Goal: Task Accomplishment & Management: Complete application form

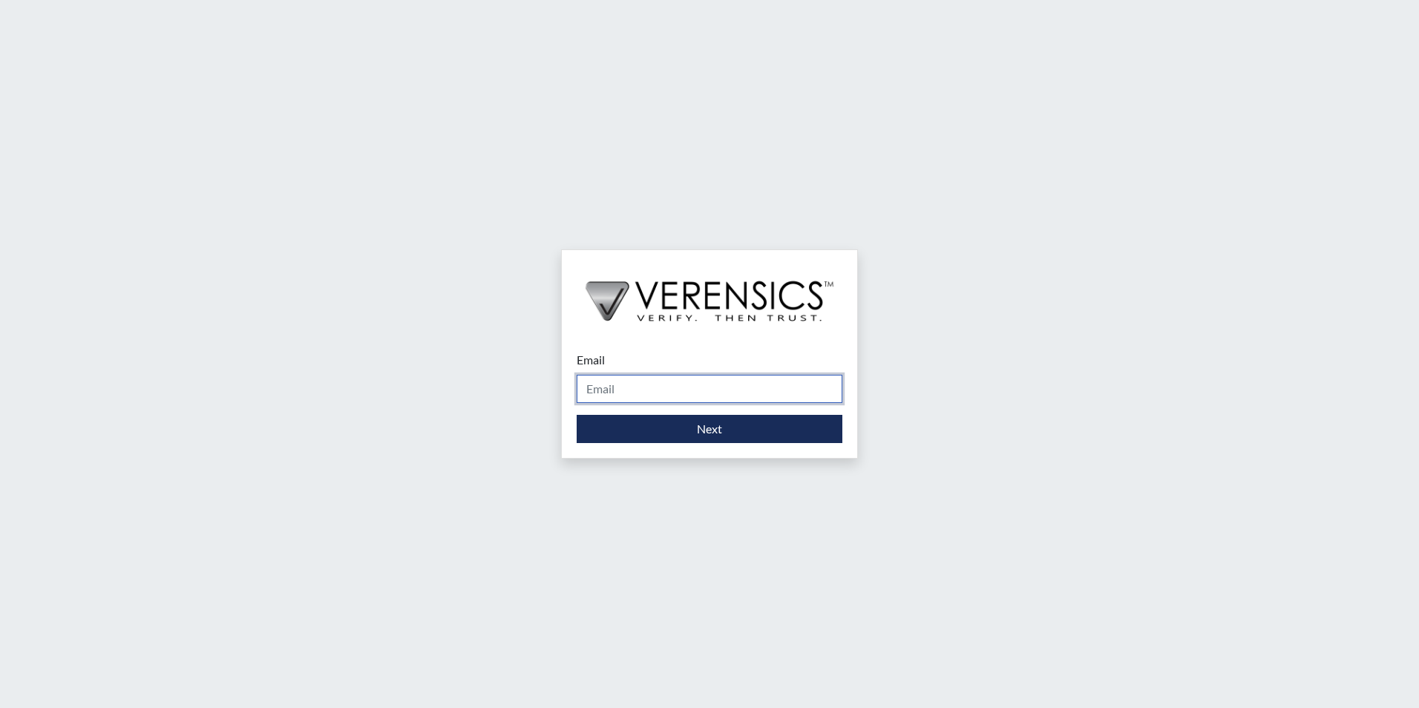
click at [698, 384] on input "Email" at bounding box center [710, 389] width 266 height 28
type input "[PERSON_NAME][EMAIL_ADDRESS][PERSON_NAME][DOMAIN_NAME]"
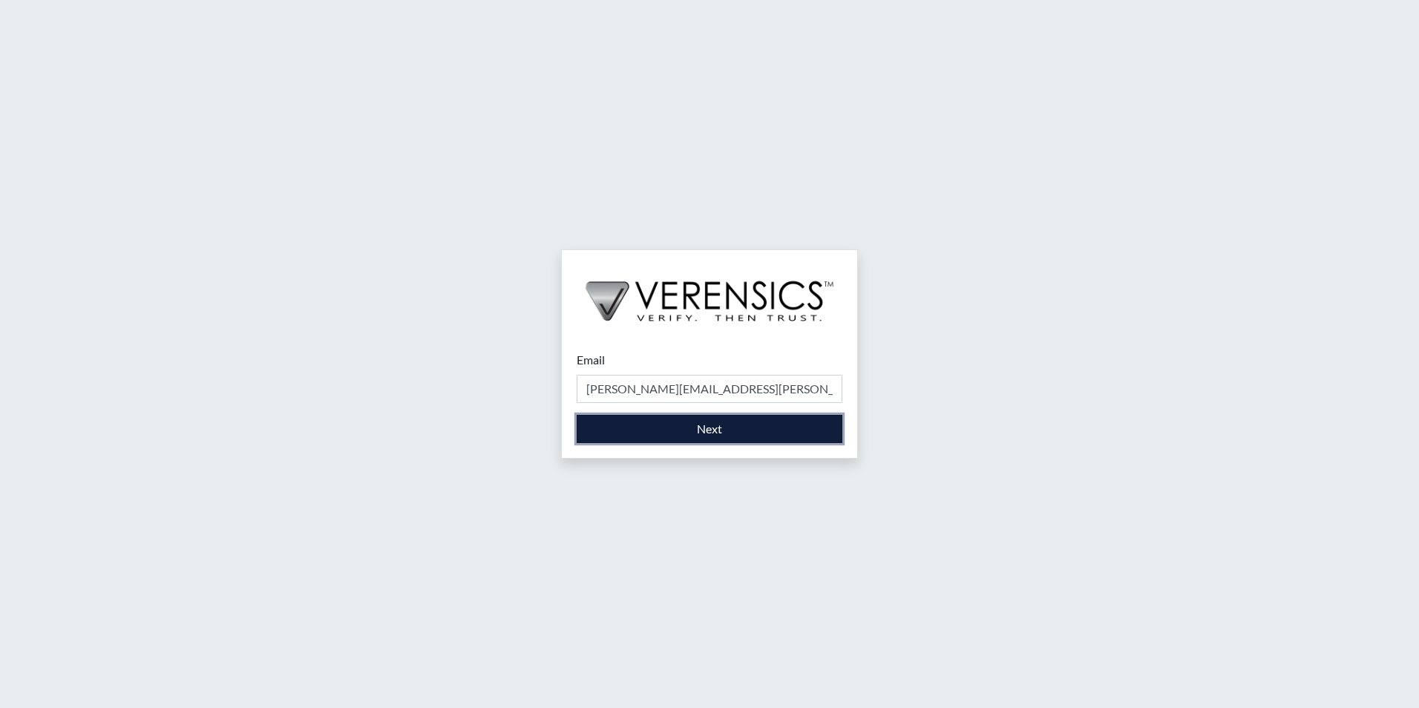
click at [621, 433] on button "Next" at bounding box center [710, 429] width 266 height 28
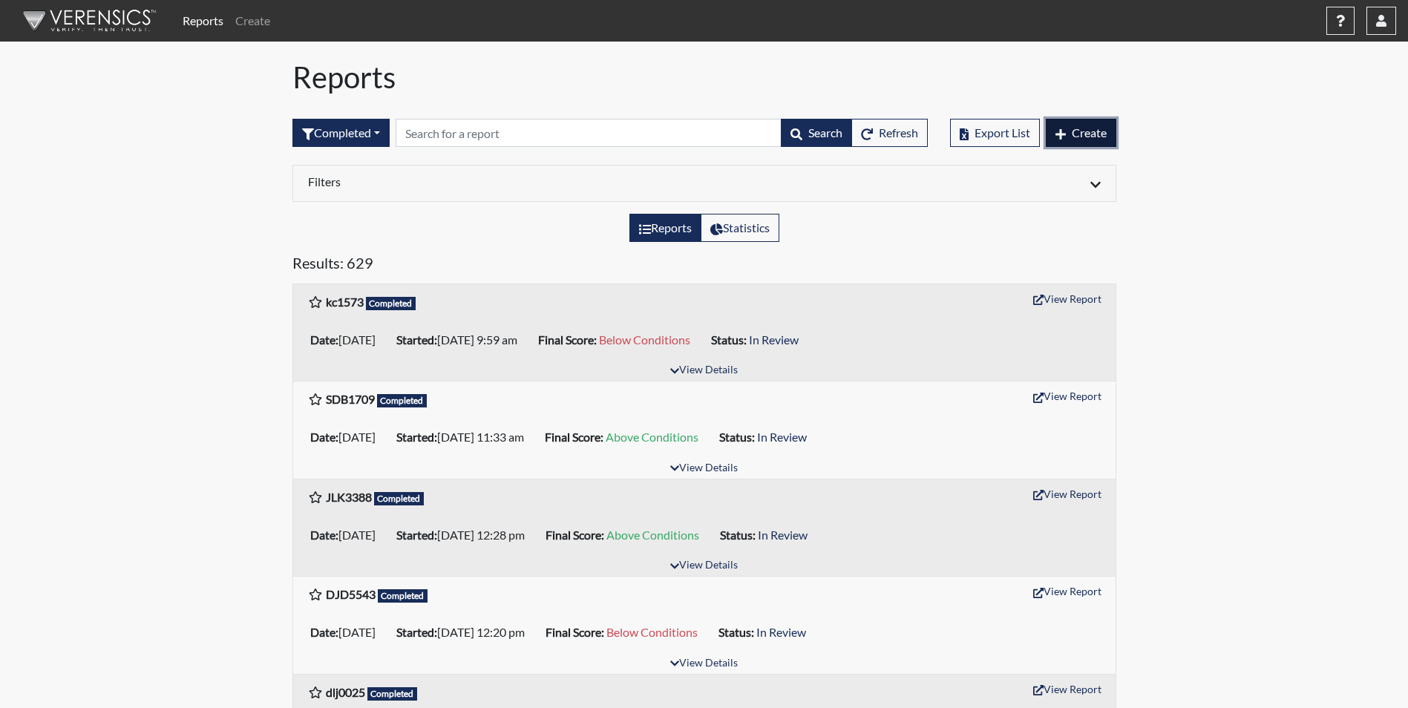
click at [1091, 132] on span "Create" at bounding box center [1089, 132] width 35 height 14
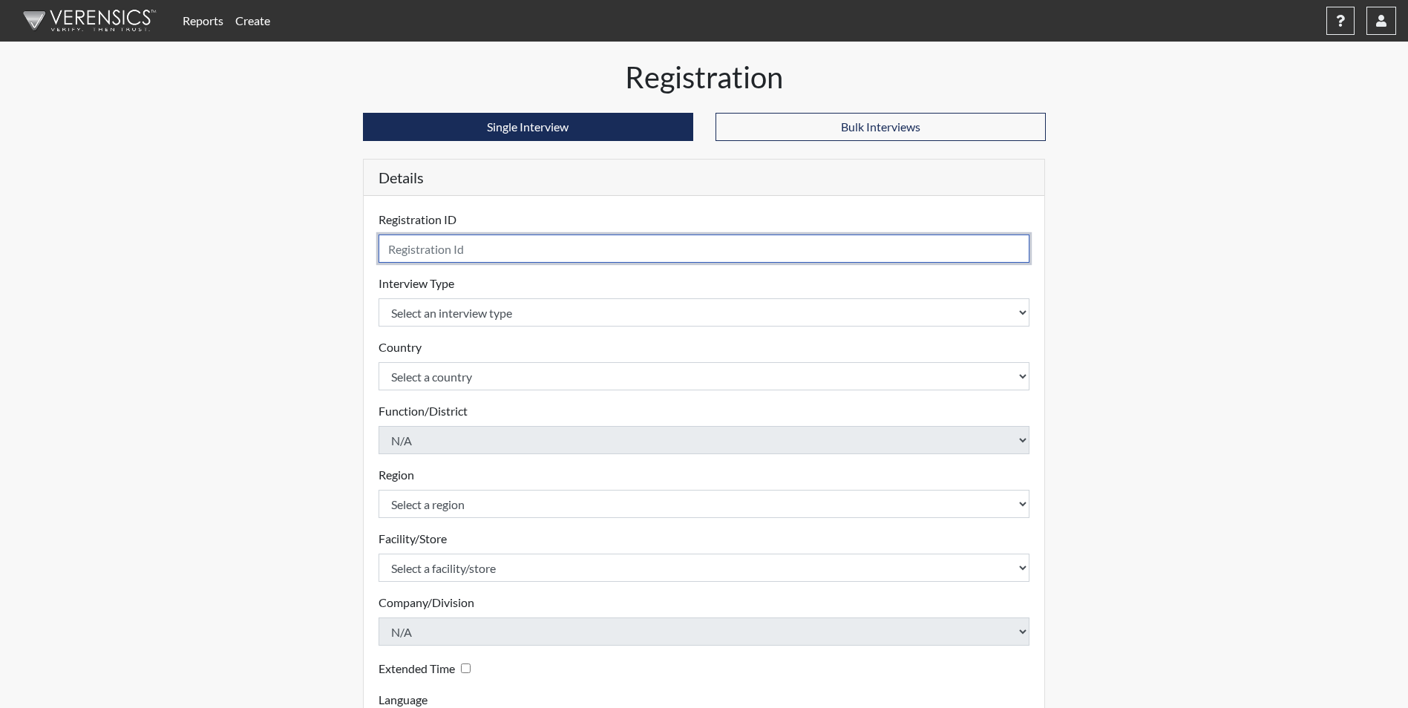
click at [431, 260] on input "text" at bounding box center [704, 249] width 652 height 28
type input "ajm6477"
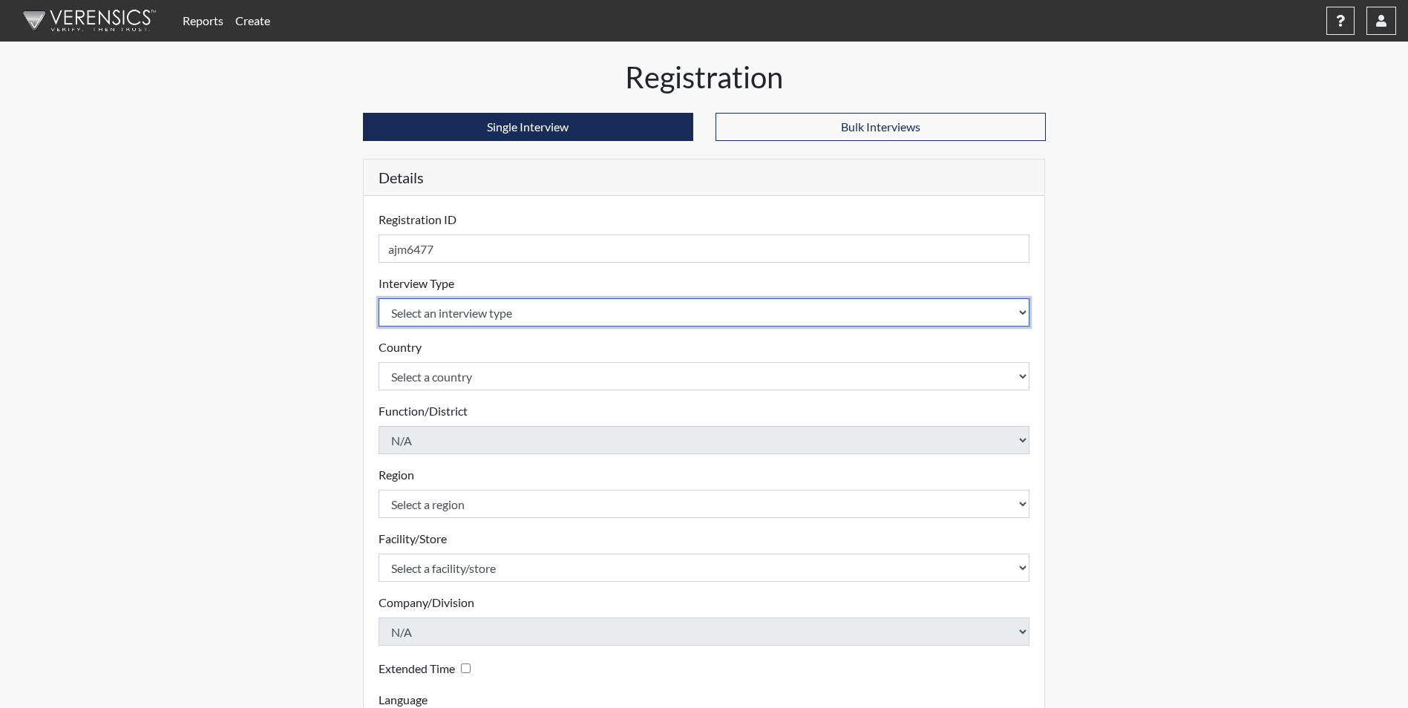
click at [393, 312] on select "Select an interview type Corrections Pre-Employment" at bounding box center [704, 312] width 652 height 28
select select "ff733e93-e1bf-11ea-9c9f-0eff0cf7eb8f"
click at [378, 298] on select "Select an interview type Corrections Pre-Employment" at bounding box center [704, 312] width 652 height 28
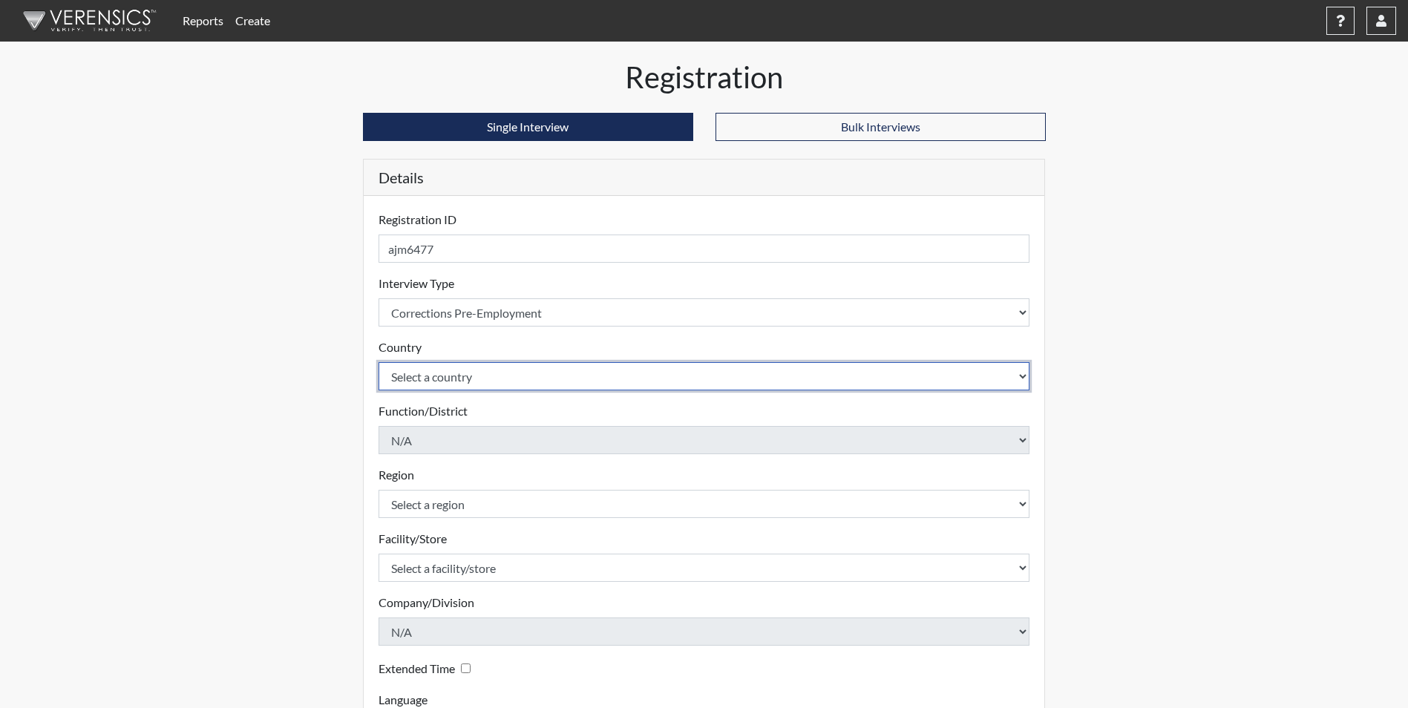
click at [401, 381] on select "Select a country [GEOGRAPHIC_DATA] [GEOGRAPHIC_DATA]" at bounding box center [704, 376] width 652 height 28
select select "united-states-of-[GEOGRAPHIC_DATA]"
click at [378, 362] on select "Select a country [GEOGRAPHIC_DATA] [GEOGRAPHIC_DATA]" at bounding box center [704, 376] width 652 height 28
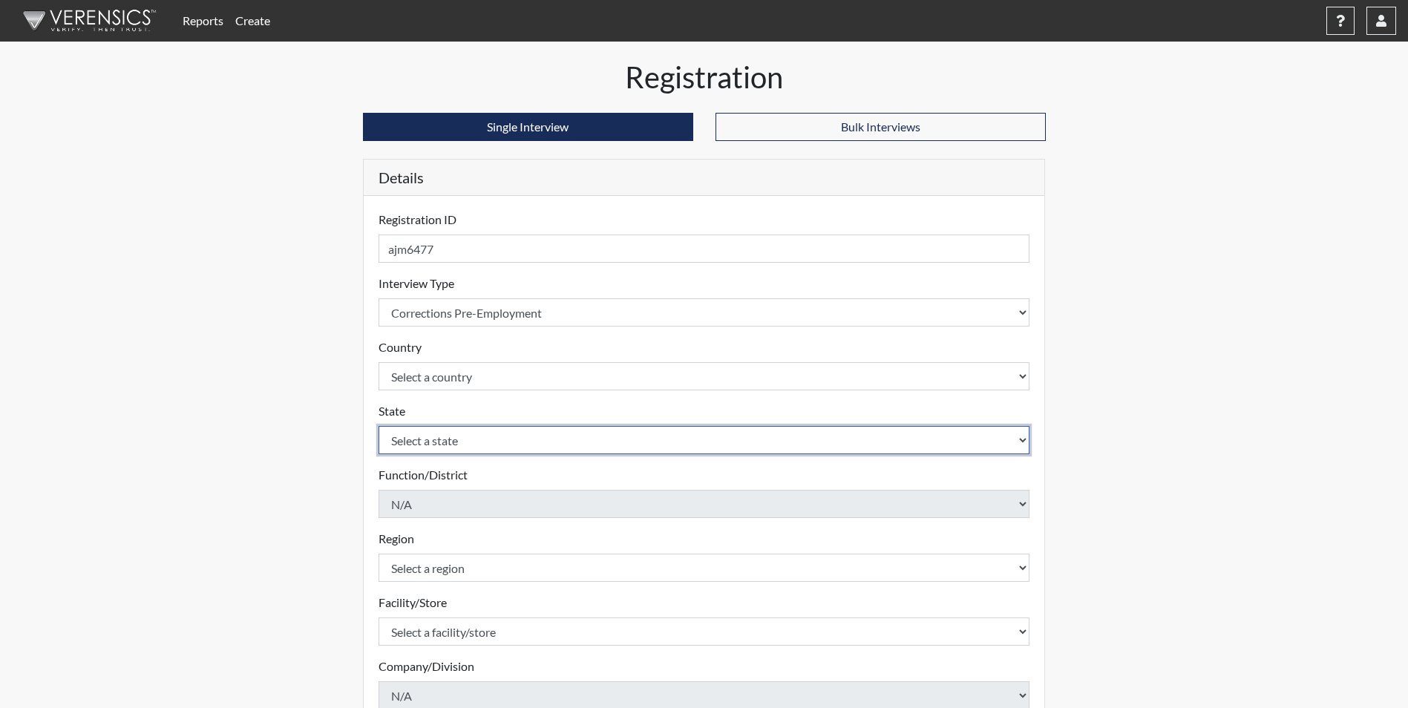
click at [416, 439] on select "Select a state [US_STATE] [US_STATE] [US_STATE] [US_STATE] [US_STATE] [US_STATE…" at bounding box center [704, 440] width 652 height 28
select select "GA"
click at [378, 426] on select "Select a state [US_STATE] [US_STATE] [US_STATE] [US_STATE] [US_STATE] [US_STATE…" at bounding box center [704, 440] width 652 height 28
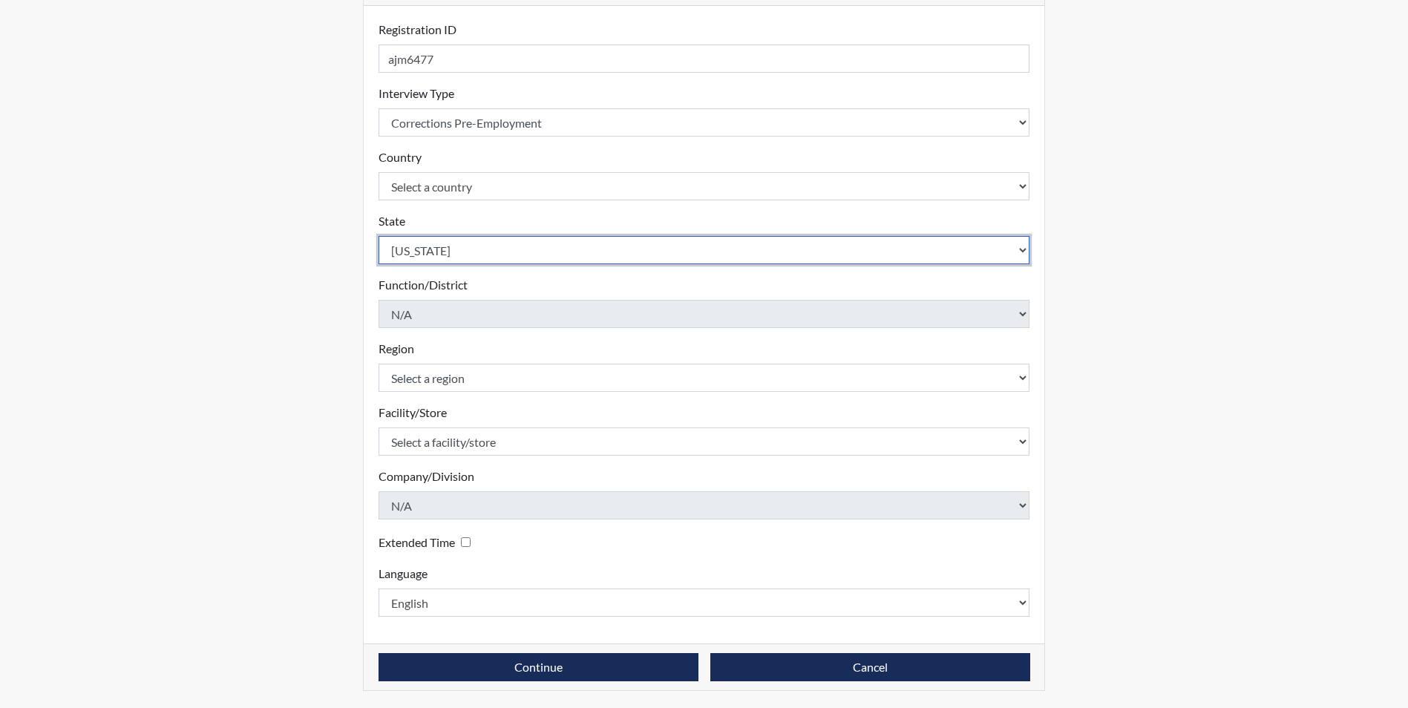
scroll to position [191, 0]
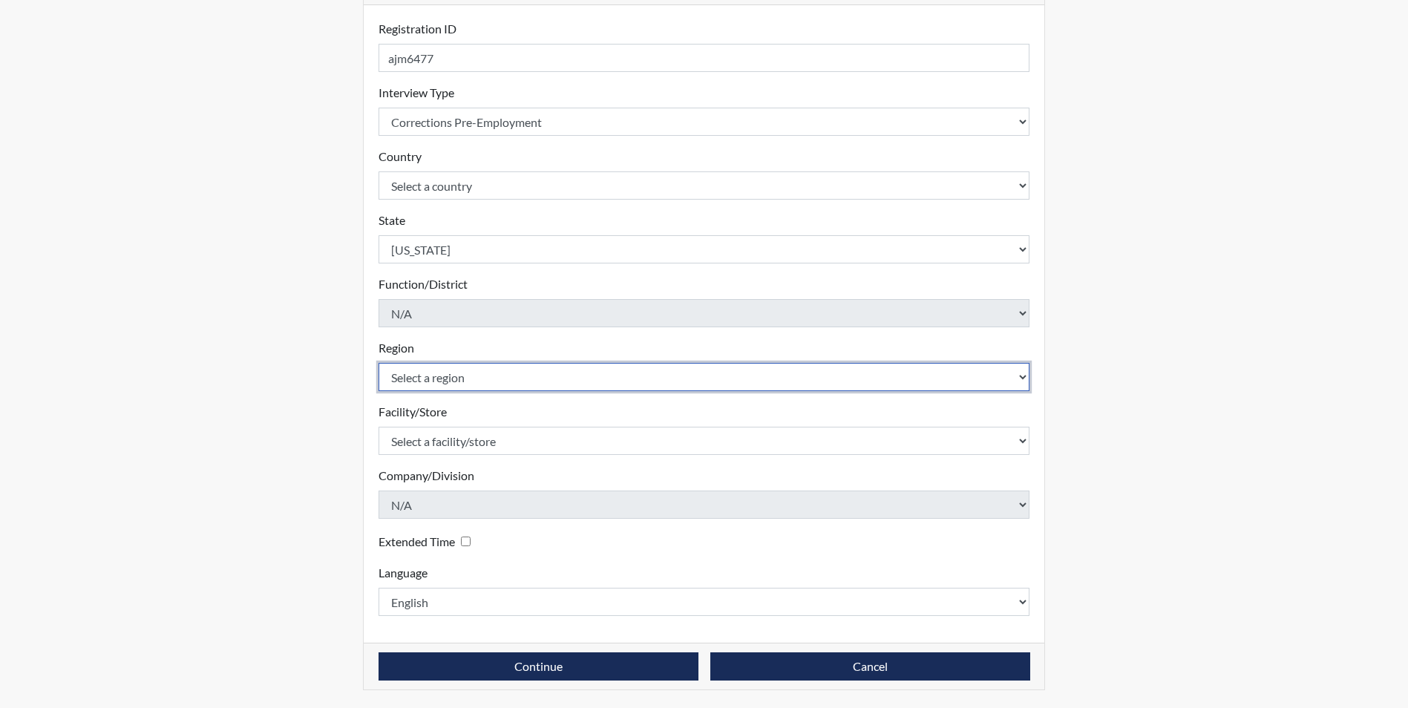
click at [452, 380] on select "Select a region [GEOGRAPHIC_DATA]" at bounding box center [704, 377] width 652 height 28
select select "51976826-f18e-4b67-8d3b-b0a0fa2f97ff"
click at [378, 363] on select "Select a region [GEOGRAPHIC_DATA]" at bounding box center [704, 377] width 652 height 28
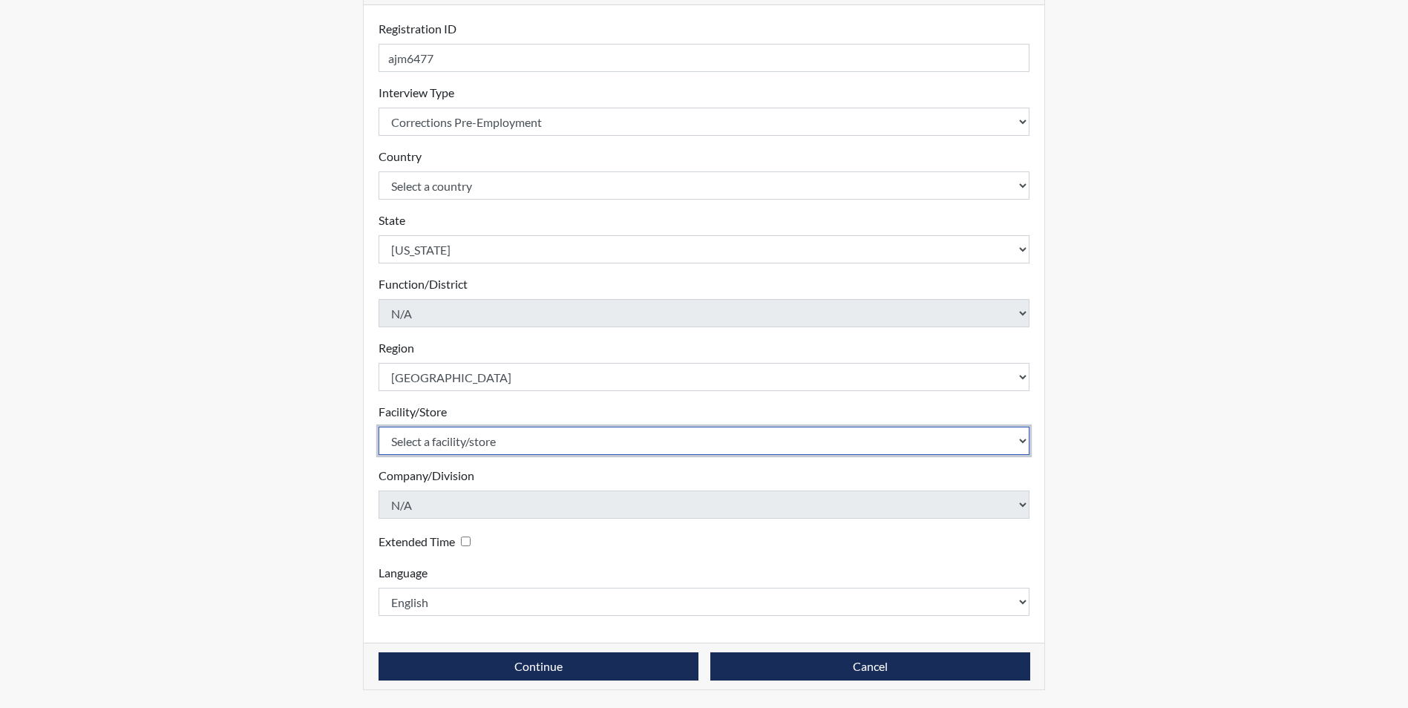
click at [430, 442] on select "Select a facility/store [PERSON_NAME] [PERSON_NAME] PSATC" at bounding box center [704, 441] width 652 height 28
select select "2bf4b575-5263-4093-9a0c-a4d6e4f1d94a"
click at [378, 427] on select "Select a facility/store [PERSON_NAME] [PERSON_NAME] PSATC" at bounding box center [704, 441] width 652 height 28
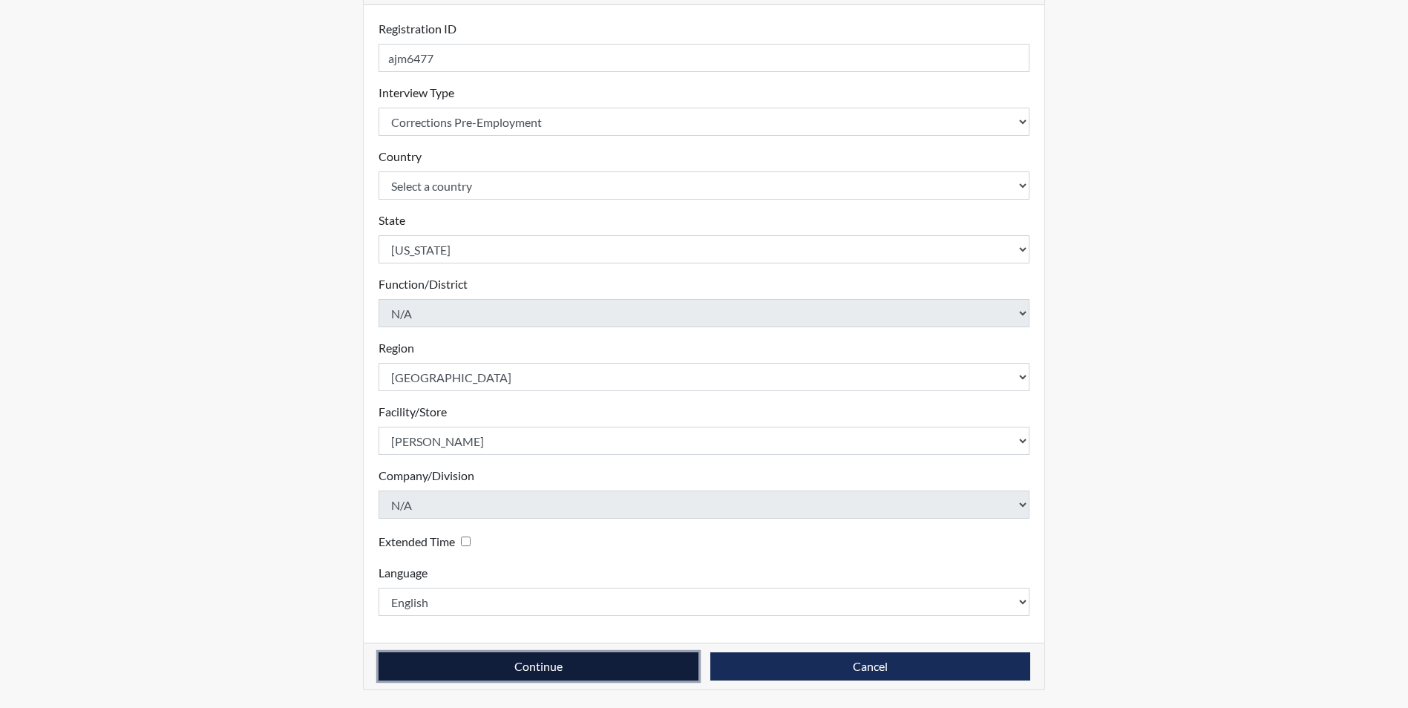
click at [469, 663] on button "Continue" at bounding box center [538, 666] width 320 height 28
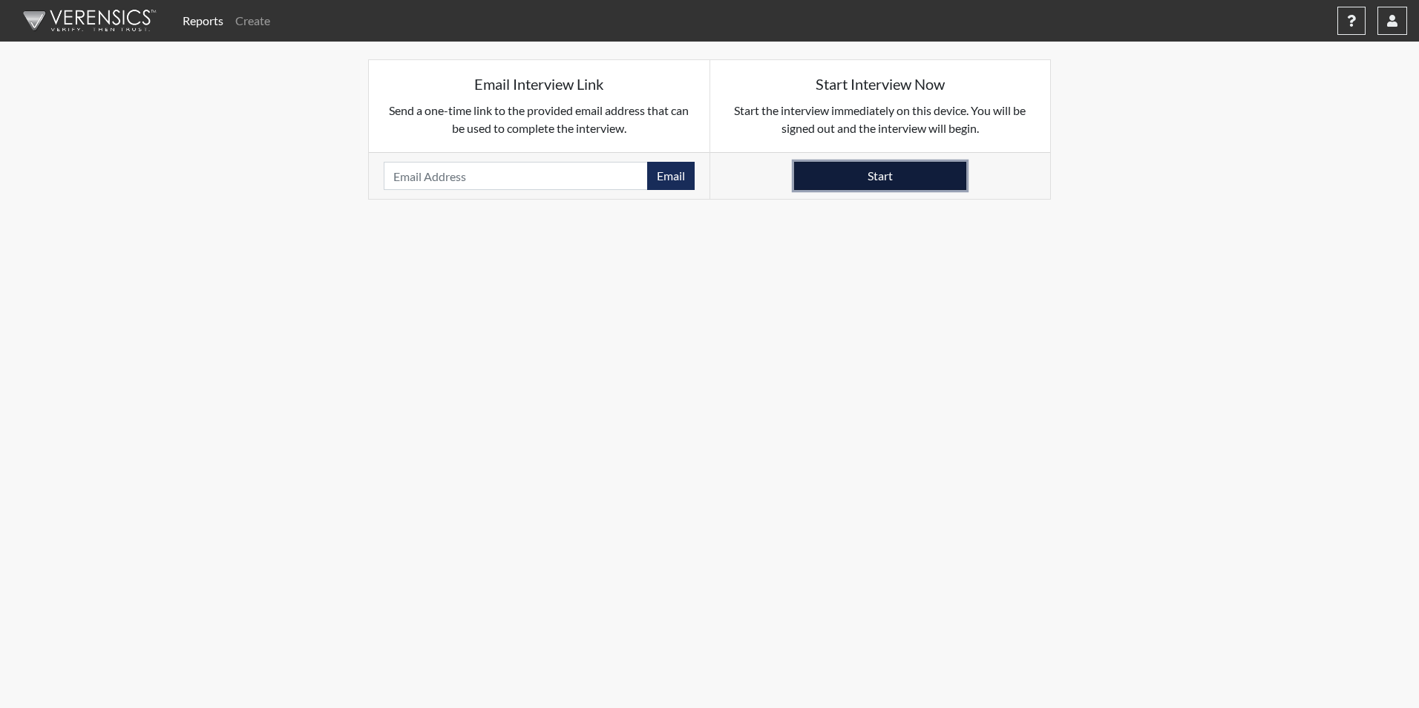
click at [931, 183] on button "Start" at bounding box center [880, 176] width 172 height 28
